Goal: Information Seeking & Learning: Learn about a topic

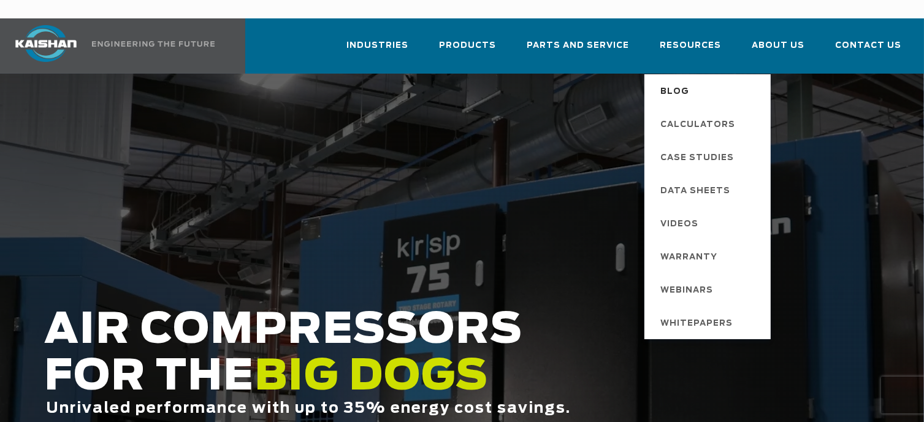
click at [689, 82] on span "Blog" at bounding box center [674, 92] width 29 height 21
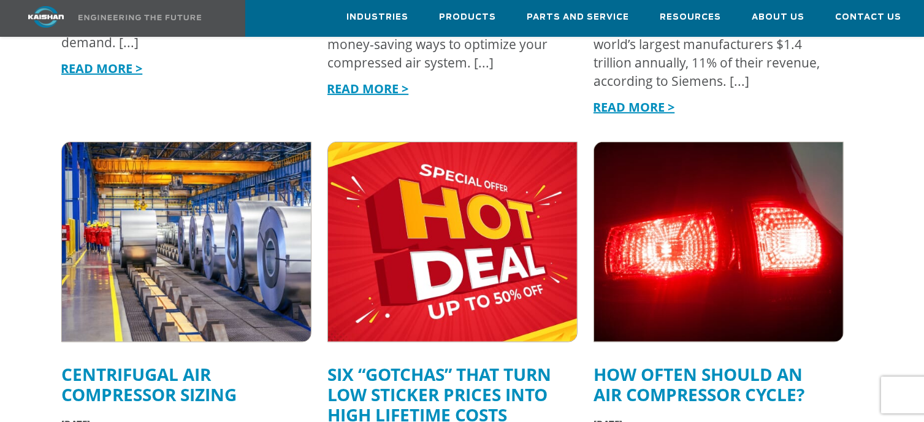
scroll to position [797, 0]
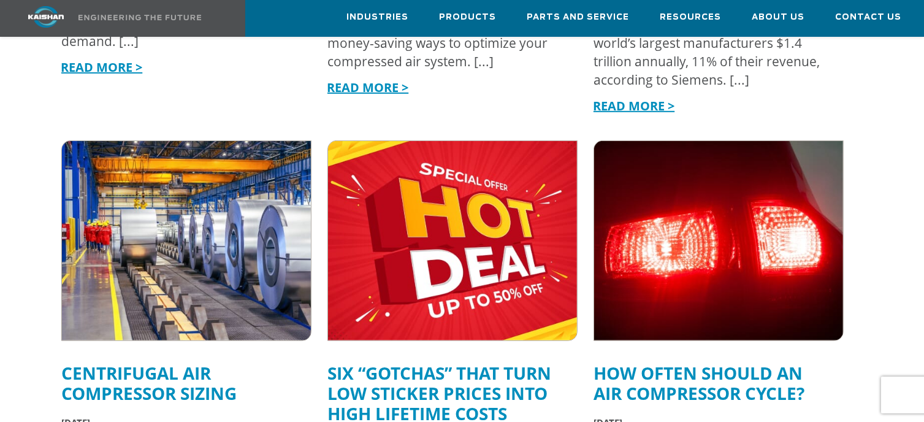
click at [189, 370] on link "Centrifugal Air Compressor Sizing" at bounding box center [148, 383] width 175 height 44
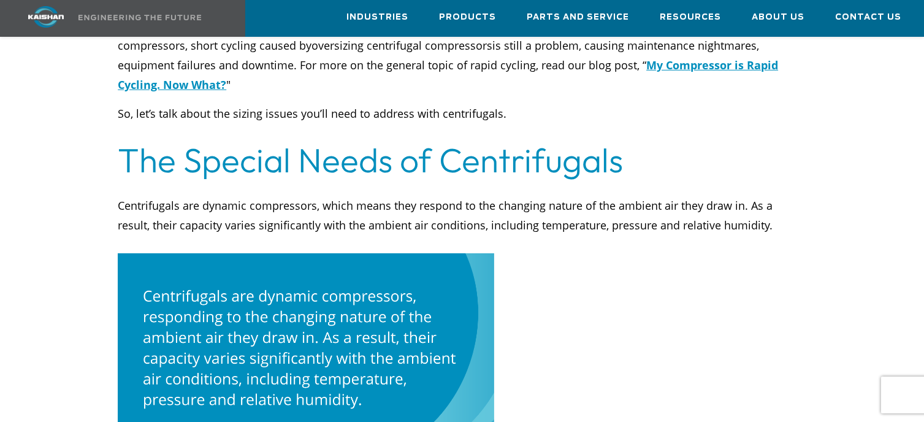
scroll to position [797, 0]
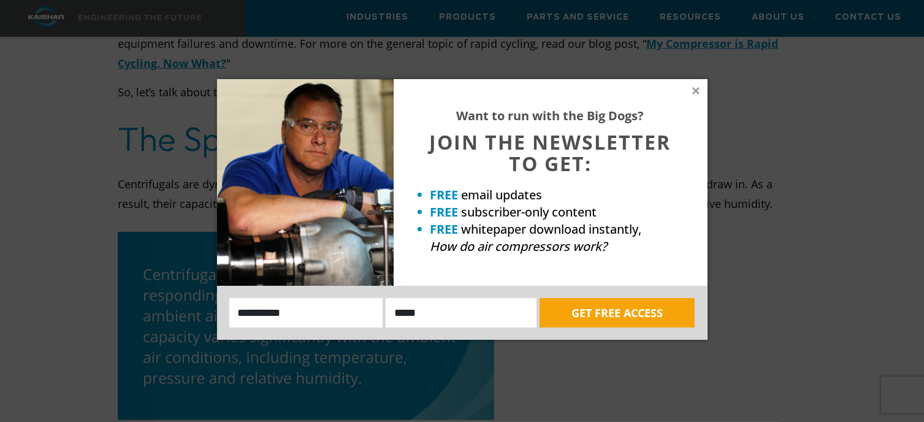
drag, startPoint x: 694, startPoint y: 86, endPoint x: 689, endPoint y: 112, distance: 26.3
click at [694, 88] on icon at bounding box center [695, 90] width 11 height 11
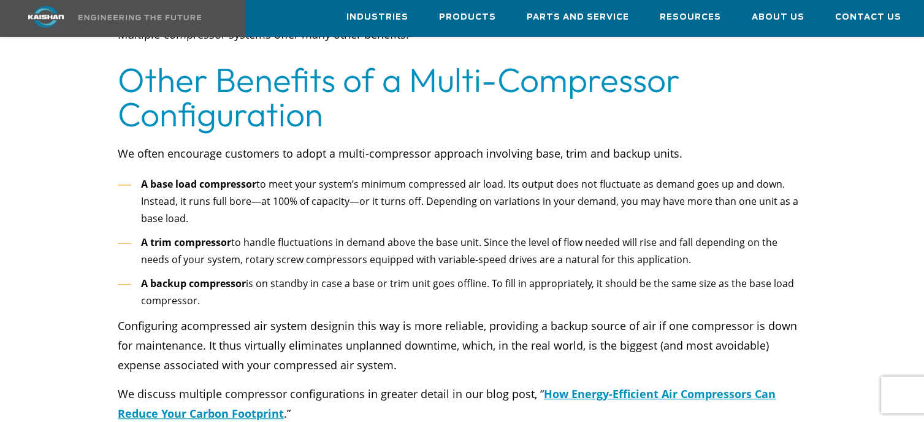
scroll to position [3005, 0]
